Goal: Find specific page/section: Find specific page/section

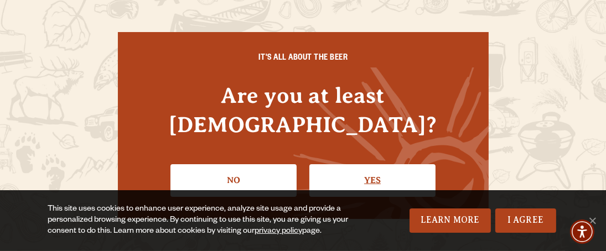
click at [399, 166] on link "Yes" at bounding box center [373, 180] width 126 height 32
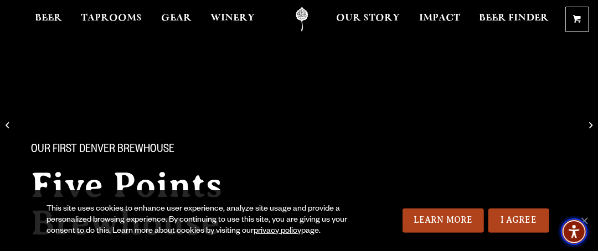
click at [587, 217] on span "Accessibility Menu" at bounding box center [574, 232] width 39 height 39
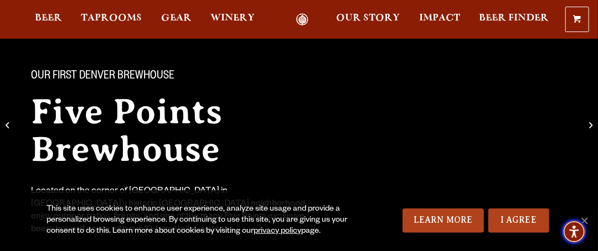
scroll to position [75, 0]
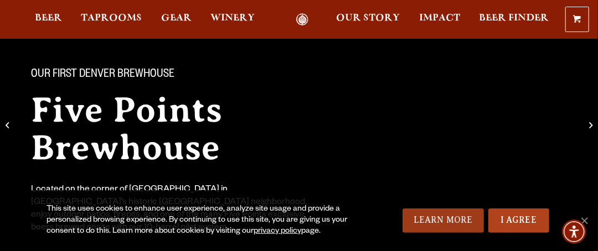
click at [444, 217] on link "Learn More" at bounding box center [443, 221] width 81 height 24
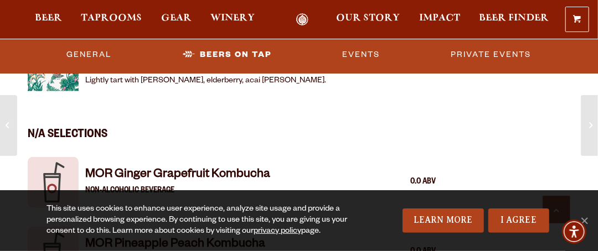
scroll to position [2086, 0]
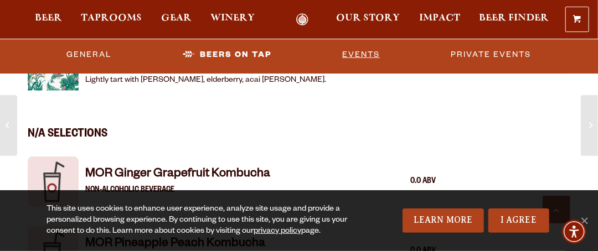
click at [362, 52] on link "Events" at bounding box center [361, 54] width 47 height 25
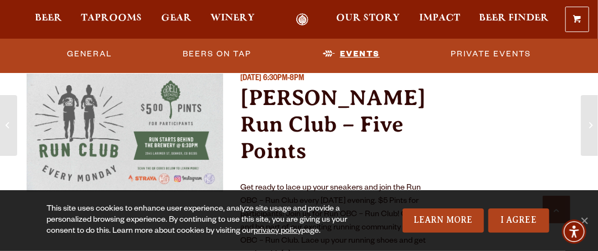
scroll to position [3198, 0]
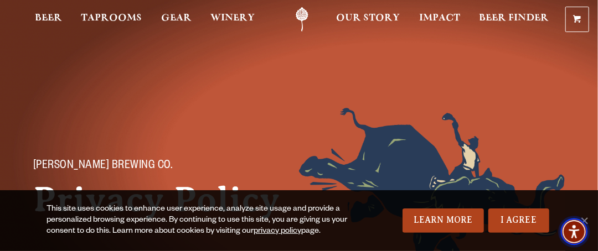
click at [584, 223] on img "Accessibility Menu" at bounding box center [574, 232] width 27 height 27
